Goal: Task Accomplishment & Management: Manage account settings

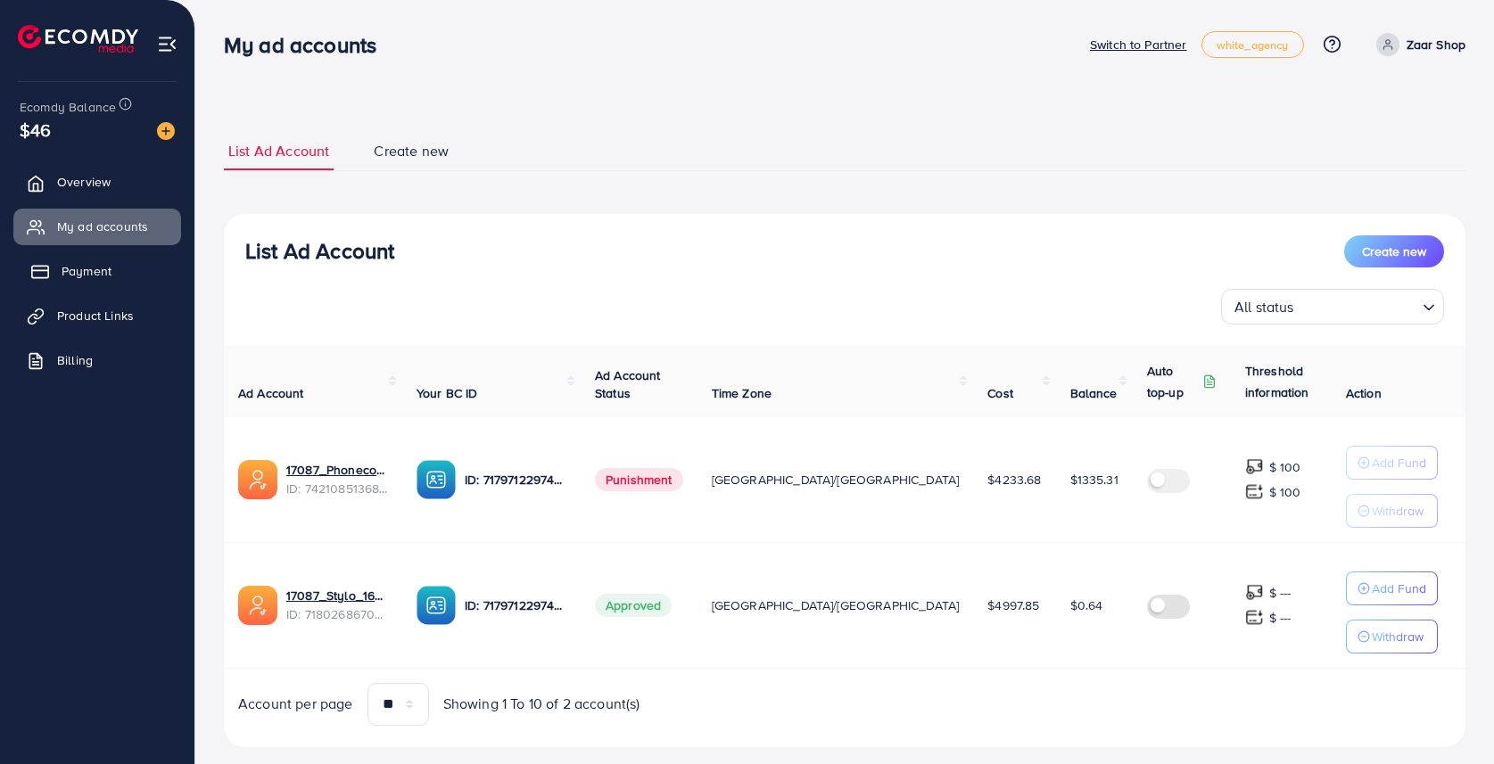
click at [70, 276] on span "Payment" at bounding box center [87, 271] width 50 height 18
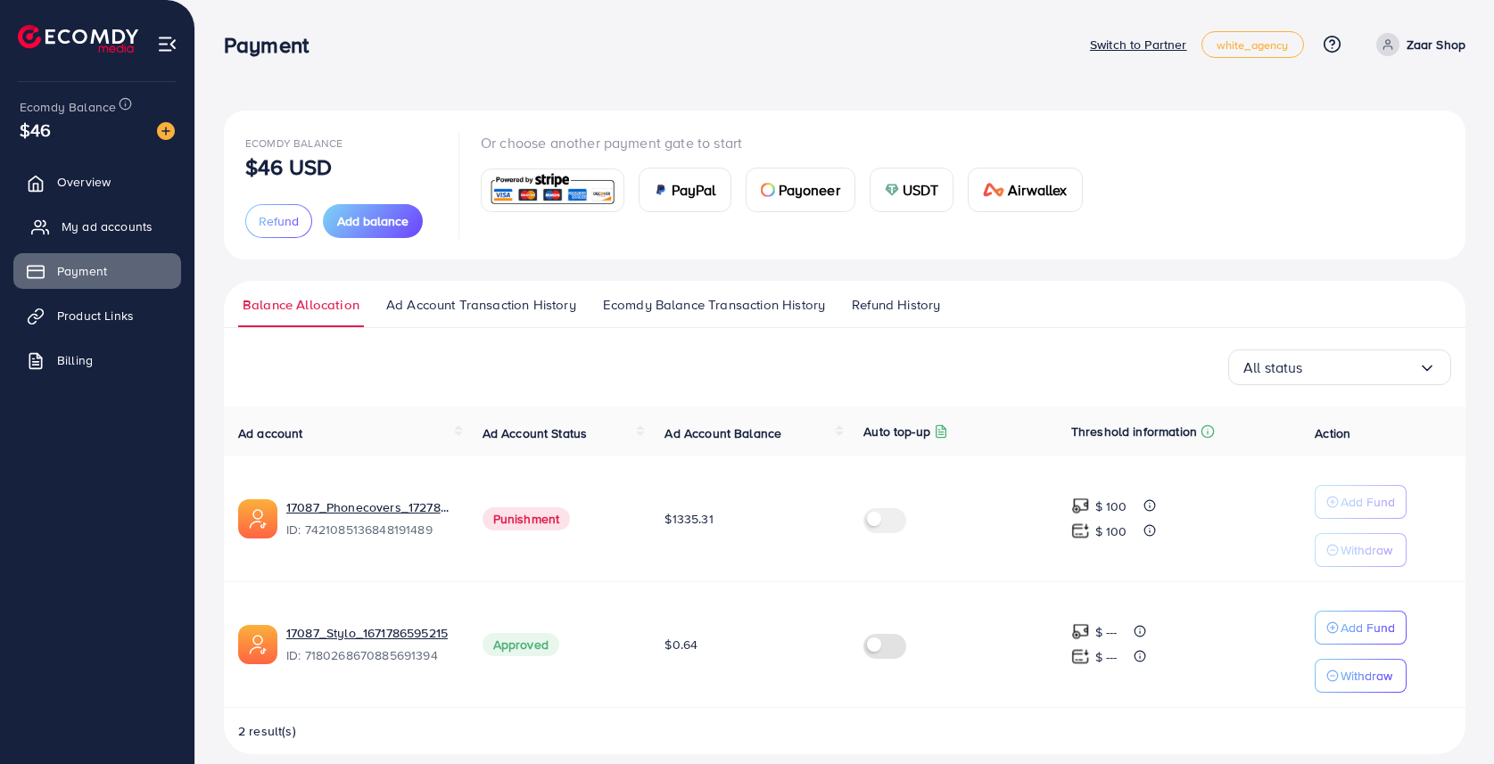
click at [90, 215] on link "My ad accounts" at bounding box center [97, 227] width 168 height 36
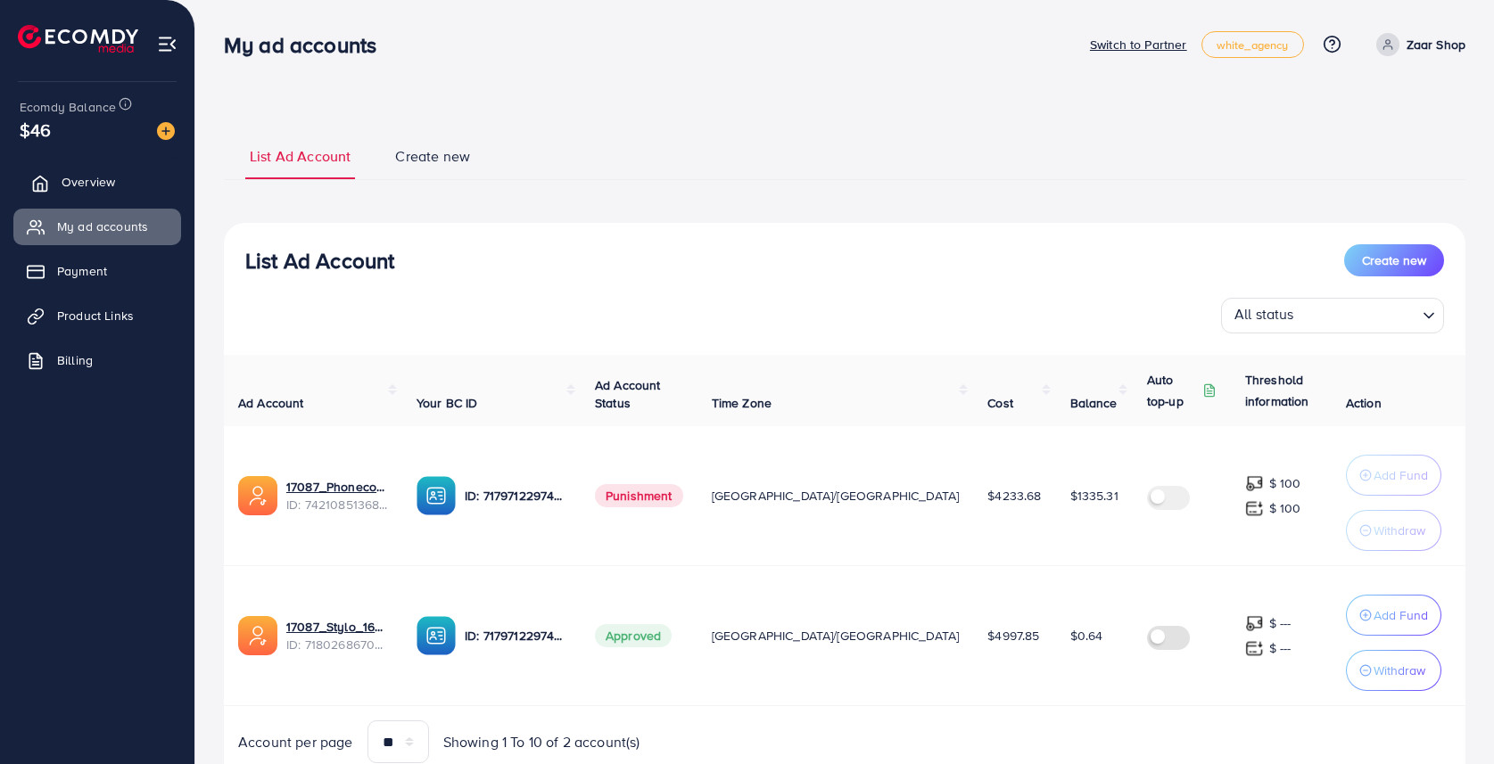
click at [70, 180] on span "Overview" at bounding box center [89, 182] width 54 height 18
